Goal: Information Seeking & Learning: Learn about a topic

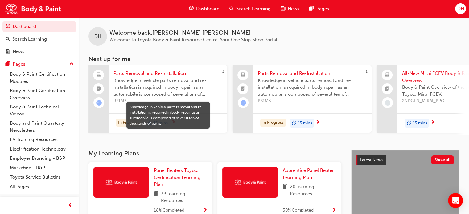
click at [160, 83] on span "Knowledge in vehicle parts removal and re-installation is required in body repa…" at bounding box center [168, 87] width 109 height 21
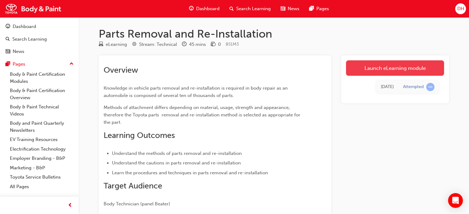
click at [363, 67] on link "Launch eLearning module" at bounding box center [395, 67] width 98 height 15
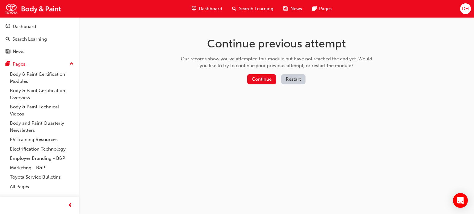
click at [287, 80] on button "Restart" at bounding box center [293, 79] width 24 height 10
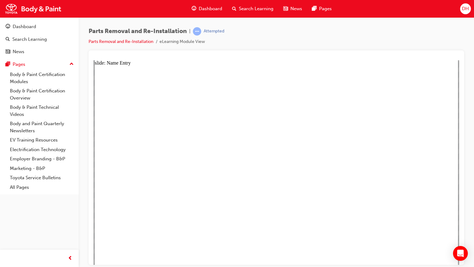
type textarea "d"
type textarea "dy"
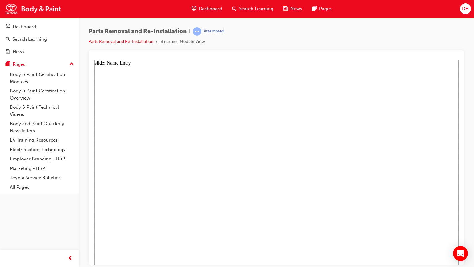
type textarea "d"
type textarea "D"
type textarea "Dy"
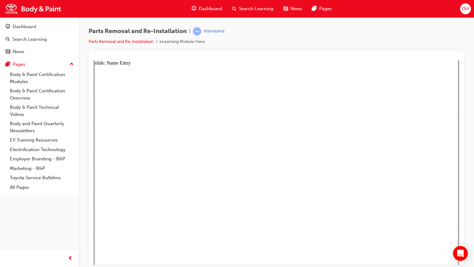
type textarea "Dy"
type textarea "Dyl"
type textarea "Dyla"
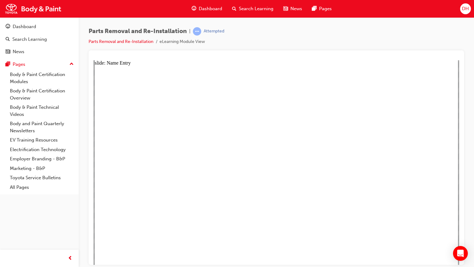
type textarea "[PERSON_NAME]"
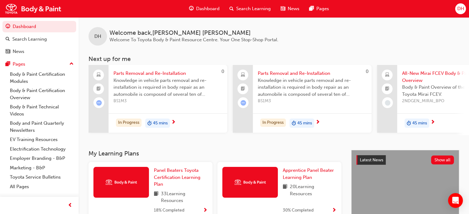
click at [144, 100] on span "BS1M3" at bounding box center [168, 101] width 109 height 7
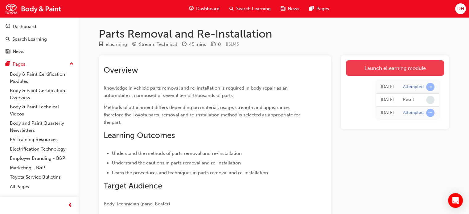
click at [351, 67] on link "Launch eLearning module" at bounding box center [395, 67] width 98 height 15
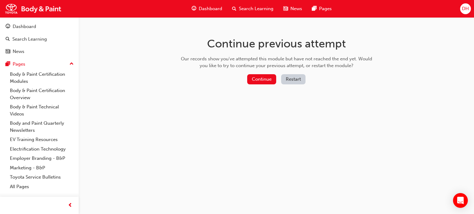
click at [296, 79] on button "Restart" at bounding box center [293, 79] width 24 height 10
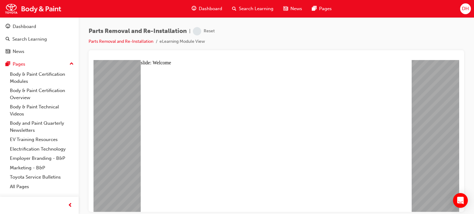
type textarea "D"
type textarea "Dy"
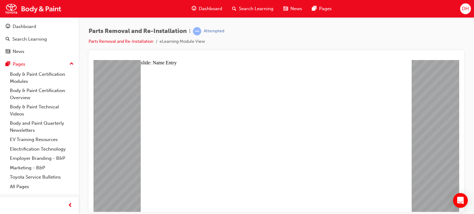
type textarea "Dy"
type textarea "Dyl"
type textarea "Dyla"
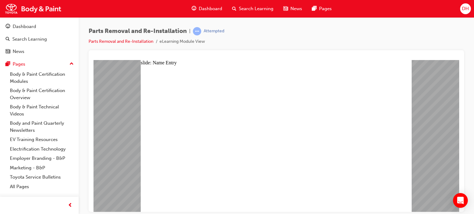
type textarea "[PERSON_NAME]"
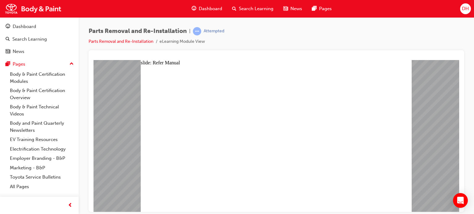
drag, startPoint x: 276, startPoint y: 182, endPoint x: 282, endPoint y: 167, distance: 16.1
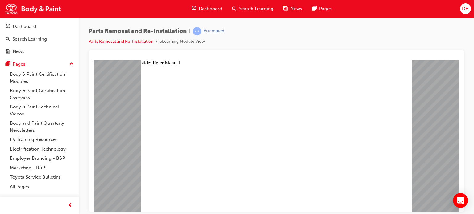
drag, startPoint x: 276, startPoint y: 184, endPoint x: 280, endPoint y: 171, distance: 14.1
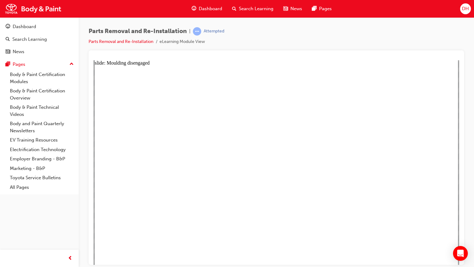
drag, startPoint x: 294, startPoint y: 229, endPoint x: 282, endPoint y: 230, distance: 12.7
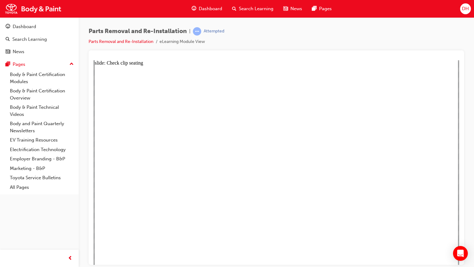
type input "1"
drag, startPoint x: 292, startPoint y: 239, endPoint x: 280, endPoint y: 227, distance: 16.8
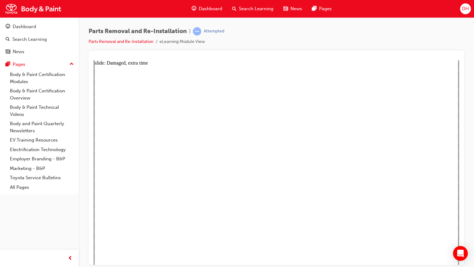
drag, startPoint x: 185, startPoint y: 184, endPoint x: 180, endPoint y: 176, distance: 9.8
click at [26, 27] on div "Dashboard" at bounding box center [24, 26] width 23 height 7
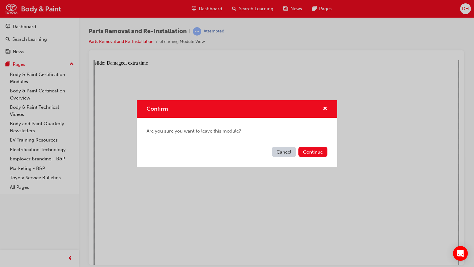
click at [313, 152] on button "Continue" at bounding box center [312, 152] width 29 height 10
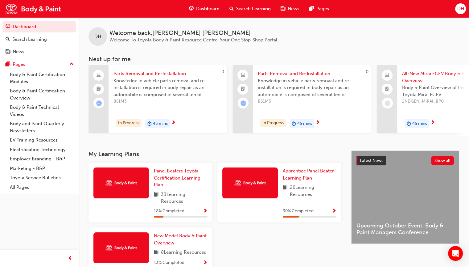
click at [172, 106] on div "Parts Removal and Re-Installation Knowledge in vehicle parts removal and re-ins…" at bounding box center [168, 99] width 119 height 68
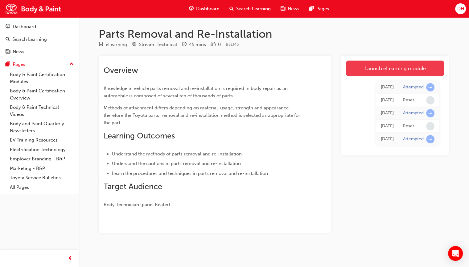
click at [398, 69] on link "Launch eLearning module" at bounding box center [395, 67] width 98 height 15
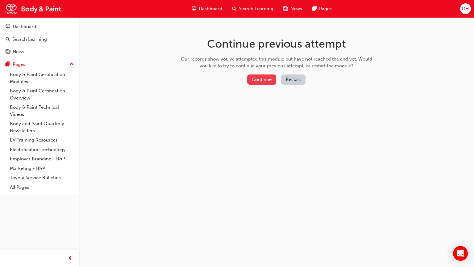
click at [267, 79] on button "Continue" at bounding box center [261, 79] width 29 height 10
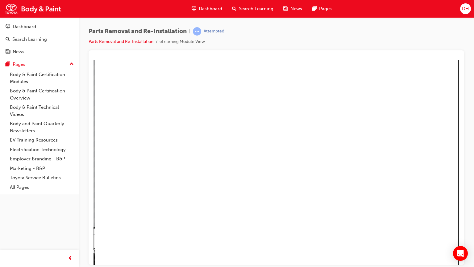
click at [114, 214] on button "Resume" at bounding box center [103, 231] width 20 height 6
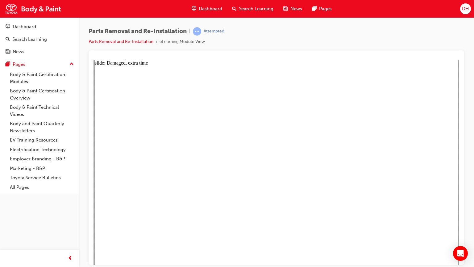
click at [26, 28] on div "Dashboard" at bounding box center [24, 26] width 23 height 7
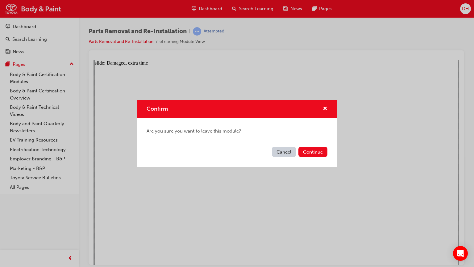
drag, startPoint x: 305, startPoint y: 153, endPoint x: 301, endPoint y: 150, distance: 4.8
click at [305, 154] on button "Continue" at bounding box center [312, 152] width 29 height 10
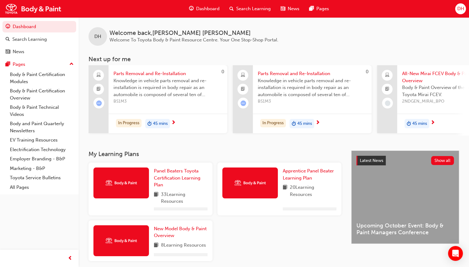
click at [193, 105] on div "Parts Removal and Re-Installation Knowledge in vehicle parts removal and re-ins…" at bounding box center [168, 86] width 119 height 42
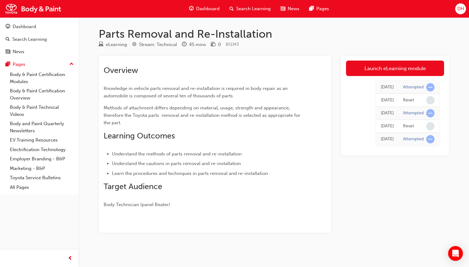
click at [392, 70] on link "Launch eLearning module" at bounding box center [395, 67] width 98 height 15
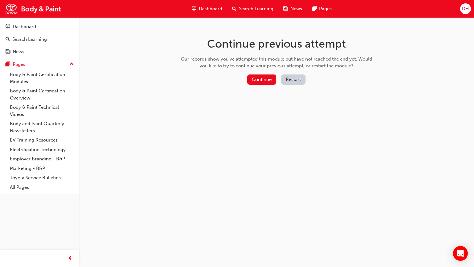
click at [291, 82] on button "Restart" at bounding box center [293, 79] width 24 height 10
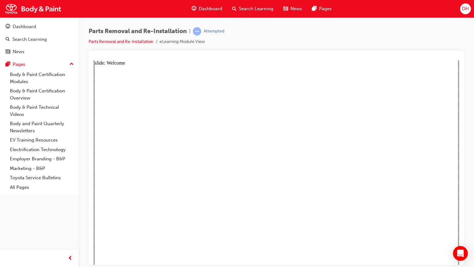
type textarea "D"
type textarea "Dy"
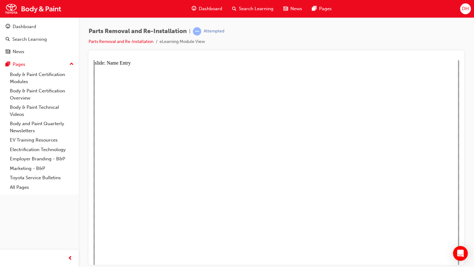
type textarea "Dy"
type textarea "Dyl"
type textarea "Dyla"
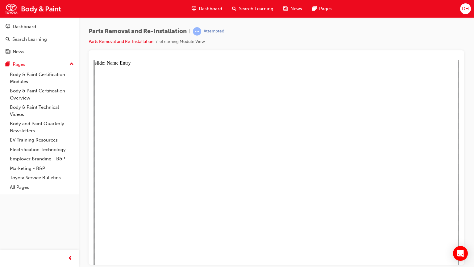
type textarea "[PERSON_NAME]"
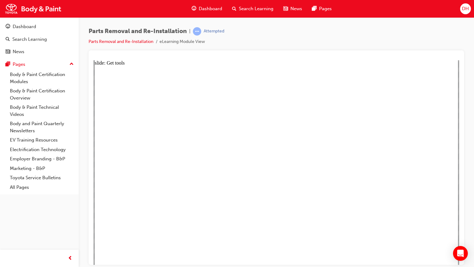
drag, startPoint x: 175, startPoint y: 198, endPoint x: 173, endPoint y: 204, distance: 5.8
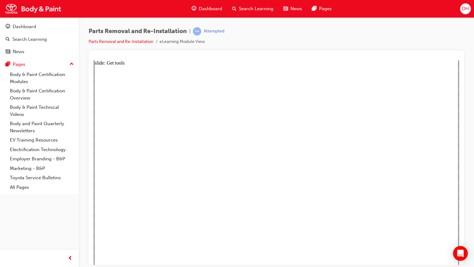
drag, startPoint x: 172, startPoint y: 208, endPoint x: 172, endPoint y: 213, distance: 4.3
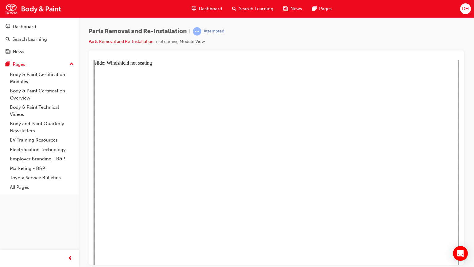
click at [27, 29] on div "Dashboard" at bounding box center [24, 26] width 23 height 7
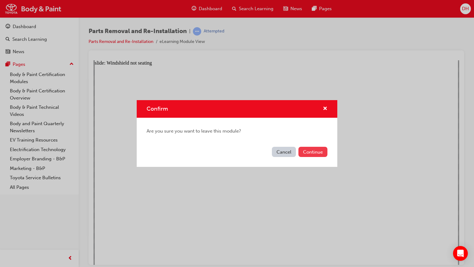
click at [306, 151] on button "Continue" at bounding box center [312, 152] width 29 height 10
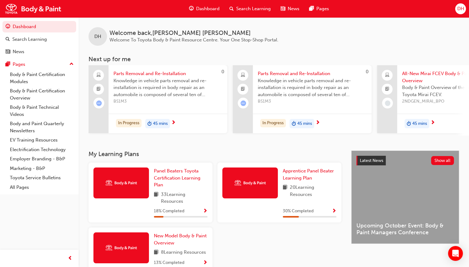
click at [313, 87] on span "Knowledge in vehicle parts removal and re-installation is required in body repa…" at bounding box center [312, 87] width 109 height 21
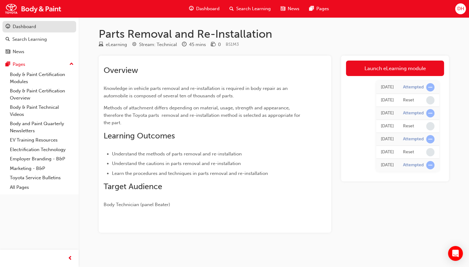
click at [23, 27] on div "Dashboard" at bounding box center [24, 26] width 23 height 7
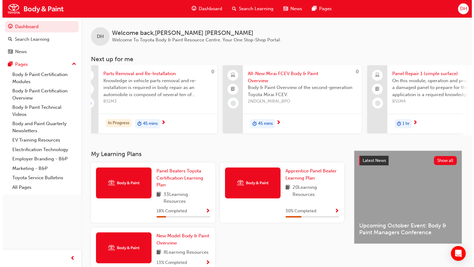
scroll to position [0, 157]
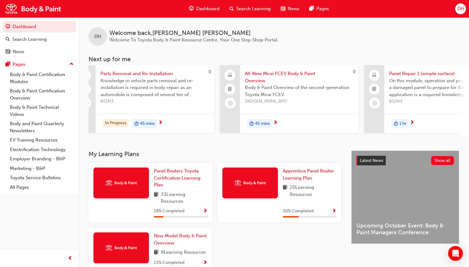
click at [291, 107] on div "Body & Paint Overview of the second-generation Toyota Mirai FCEV. 2NDGEN_MIRAI_…" at bounding box center [299, 96] width 109 height 25
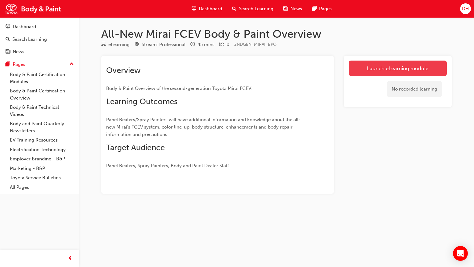
click at [411, 74] on link "Launch eLearning module" at bounding box center [398, 67] width 98 height 15
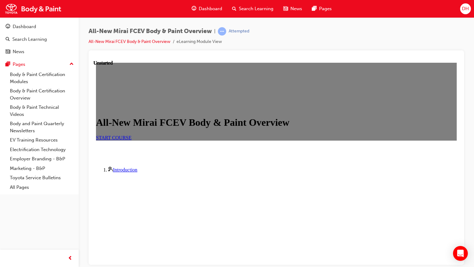
click at [131, 140] on span "START COURSE" at bounding box center [113, 137] width 35 height 5
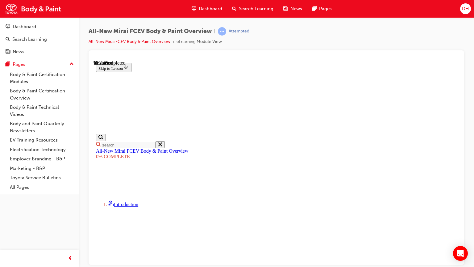
scroll to position [1209, 0]
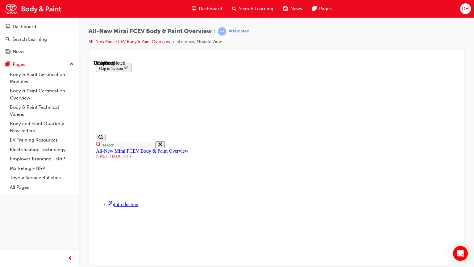
scroll to position [114, 0]
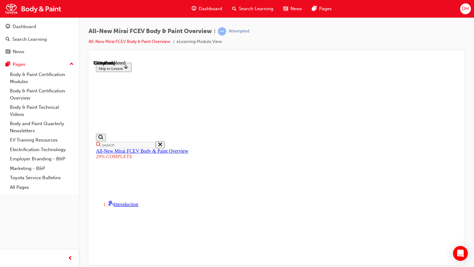
scroll to position [1261, 0]
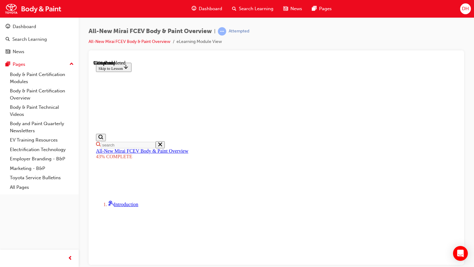
drag, startPoint x: 412, startPoint y: 118, endPoint x: 410, endPoint y: 123, distance: 6.2
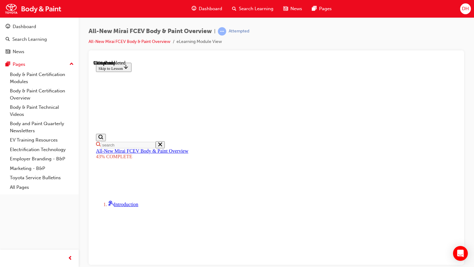
scroll to position [6284, 0]
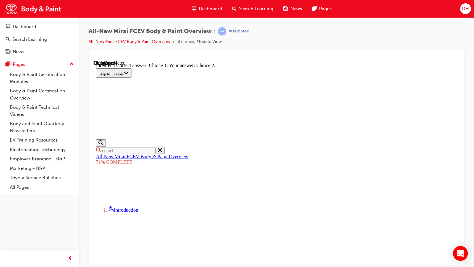
scroll to position [84, 0]
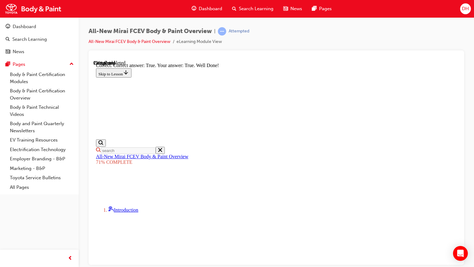
scroll to position [125, 0]
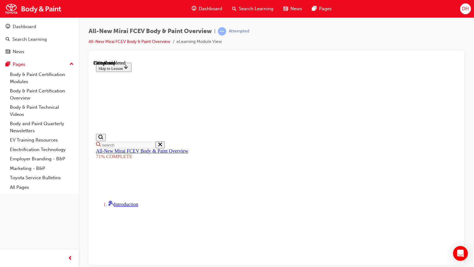
scroll to position [176, 0]
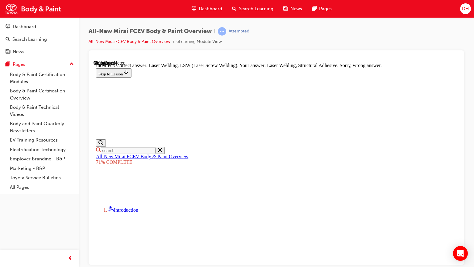
scroll to position [268, 0]
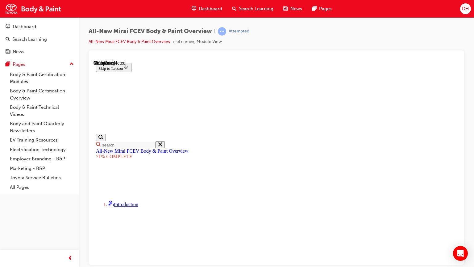
scroll to position [47, 0]
type input "alu"
